Goal: Communication & Community: Participate in discussion

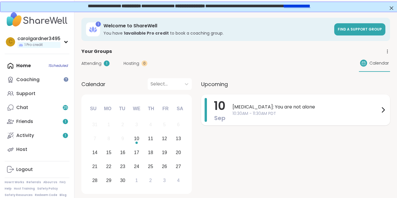
click at [260, 111] on span "10:30AM - 11:30AM PDT" at bounding box center [305, 113] width 147 height 6
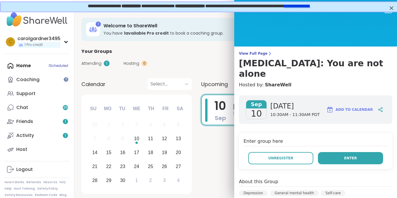
click at [354, 152] on button "Enter" at bounding box center [350, 158] width 65 height 12
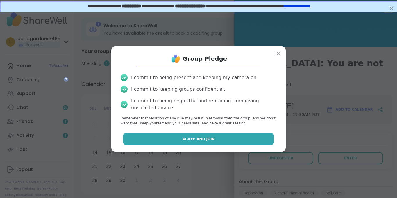
click at [247, 137] on button "Agree and Join" at bounding box center [198, 139] width 151 height 12
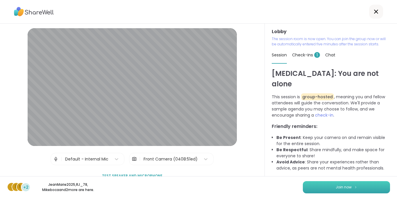
click at [322, 189] on button "Join now" at bounding box center [346, 187] width 87 height 12
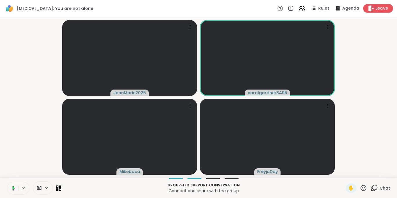
click at [372, 9] on icon at bounding box center [371, 8] width 6 height 6
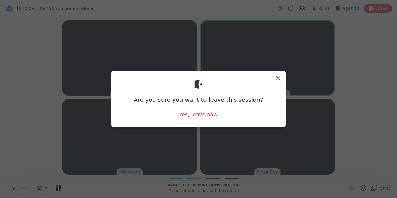
click at [239, 109] on div "Are you sure you want to leave this session? Yes, leave now" at bounding box center [198, 98] width 165 height 47
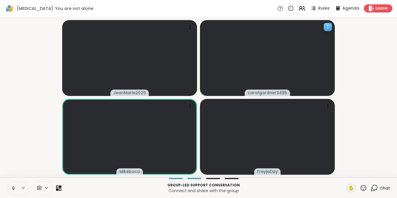
click at [330, 26] on icon at bounding box center [328, 27] width 6 height 6
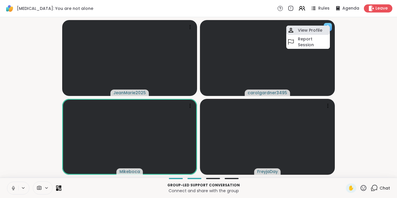
click at [325, 32] on div "View Profile" at bounding box center [308, 30] width 44 height 9
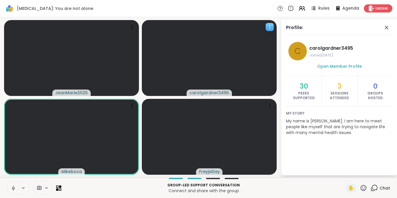
click at [337, 135] on p "My name is [PERSON_NAME]. I am here to meet people like myself that are trying …" at bounding box center [339, 126] width 107 height 17
click at [12, 188] on icon at bounding box center [12, 187] width 1 height 3
click at [12, 188] on icon at bounding box center [13, 188] width 4 height 4
click at [374, 8] on icon at bounding box center [371, 8] width 6 height 6
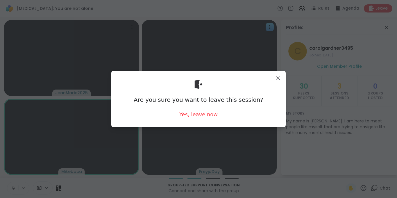
click at [241, 116] on div "Are you sure you want to leave this session? Yes, leave now" at bounding box center [198, 98] width 165 height 47
click at [201, 112] on div "Yes, leave now" at bounding box center [198, 114] width 38 height 7
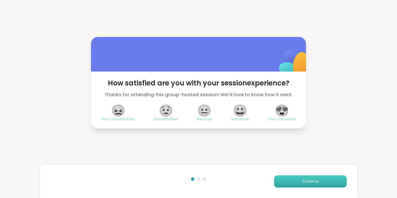
click at [303, 186] on button "Continue" at bounding box center [310, 181] width 73 height 12
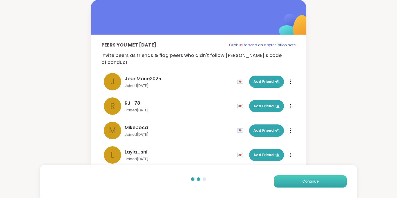
click at [298, 182] on button "Continue" at bounding box center [310, 181] width 73 height 12
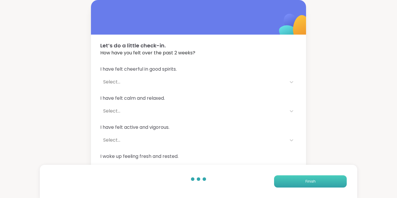
click at [298, 182] on button "Finish" at bounding box center [310, 181] width 73 height 12
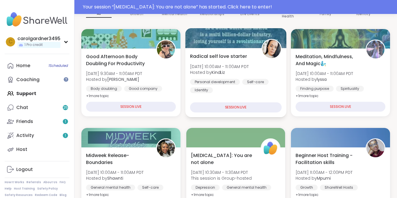
scroll to position [106, 0]
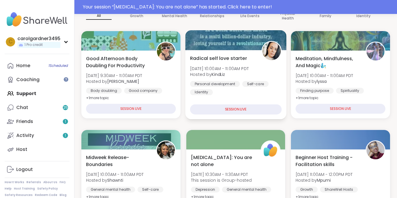
click at [250, 137] on div at bounding box center [235, 139] width 99 height 19
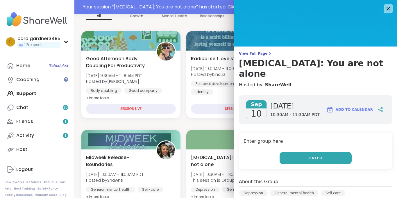
click at [319, 152] on button "Enter" at bounding box center [315, 158] width 72 height 12
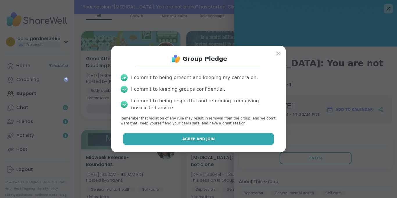
click at [221, 141] on button "Agree and Join" at bounding box center [198, 139] width 151 height 12
